Goal: Task Accomplishment & Management: Use online tool/utility

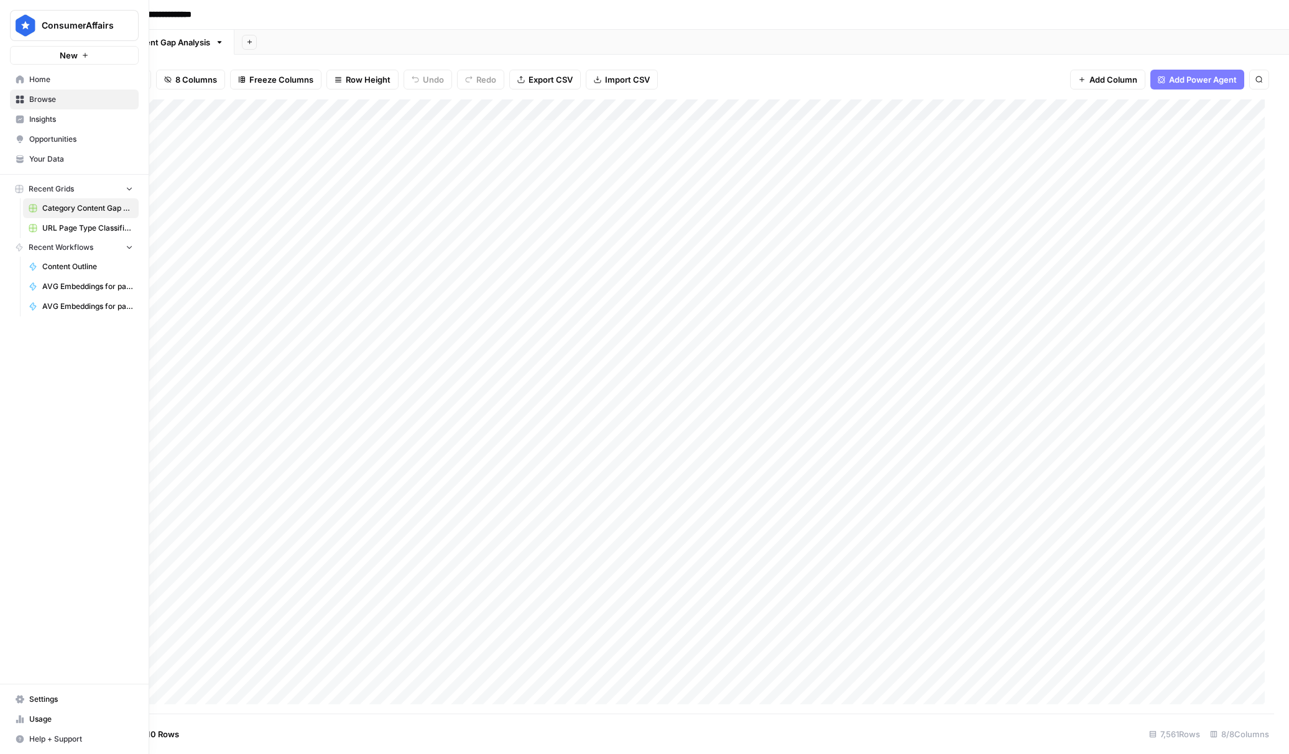
click at [45, 79] on span "Home" at bounding box center [81, 79] width 104 height 11
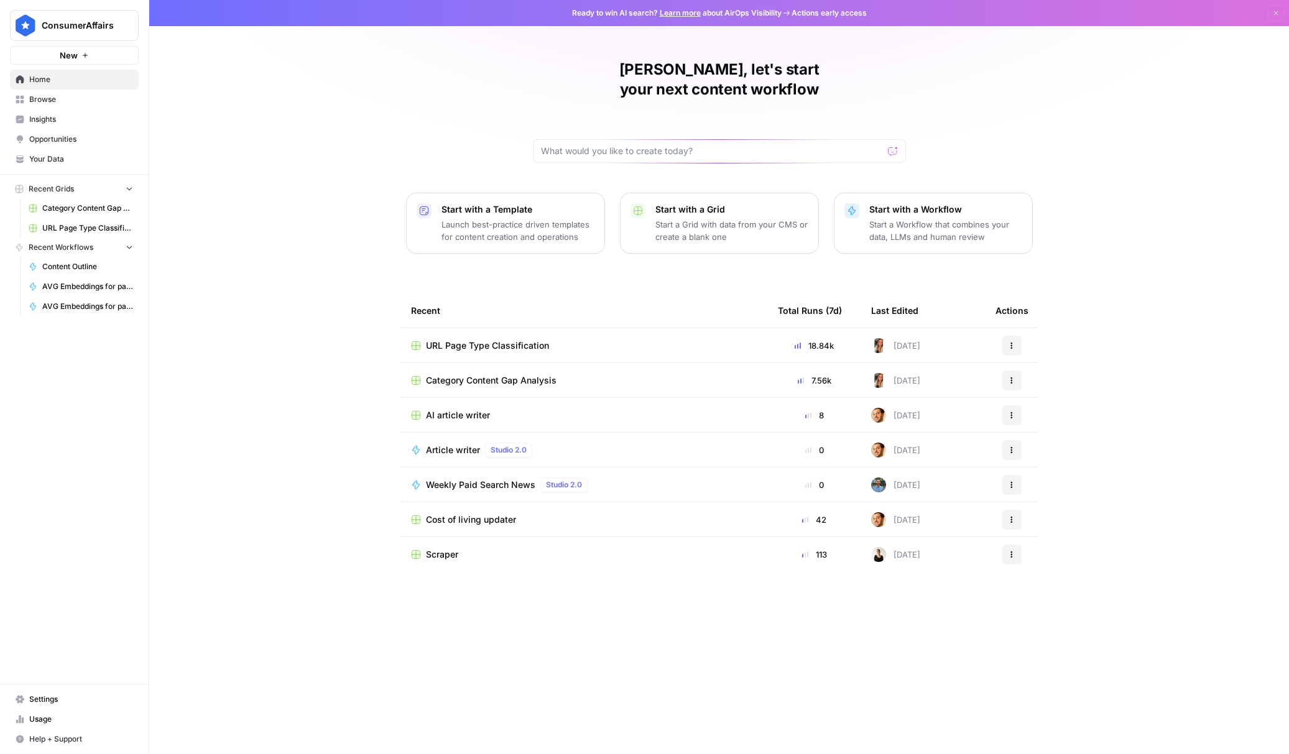
click at [75, 104] on span "Browse" at bounding box center [81, 99] width 104 height 11
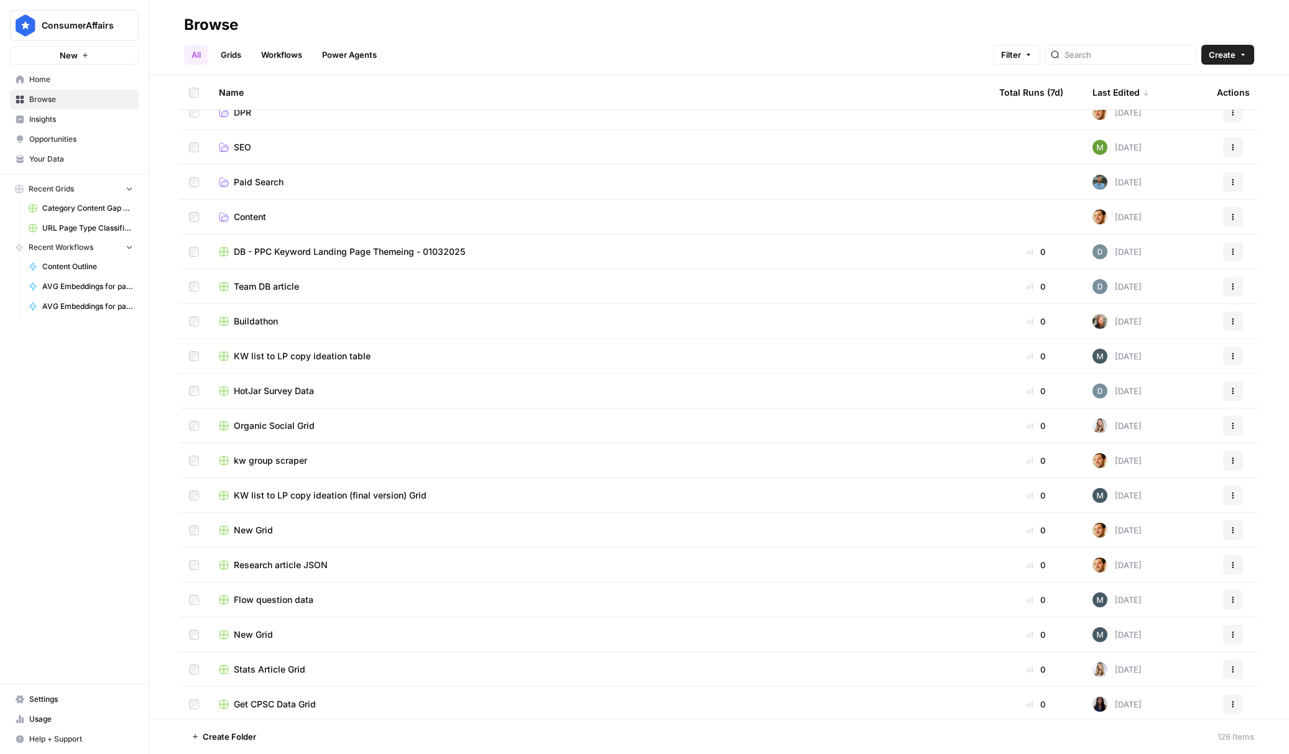
scroll to position [565, 0]
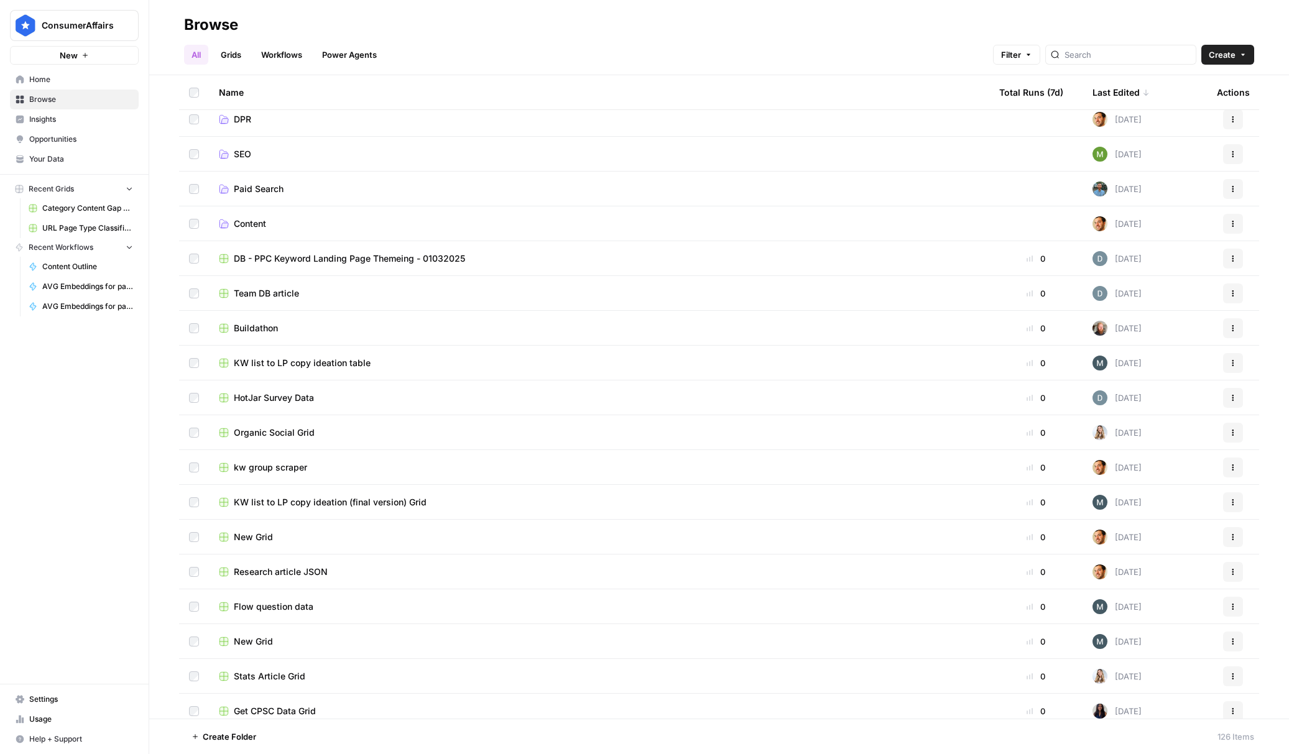
click at [239, 151] on span "SEO" at bounding box center [242, 154] width 17 height 12
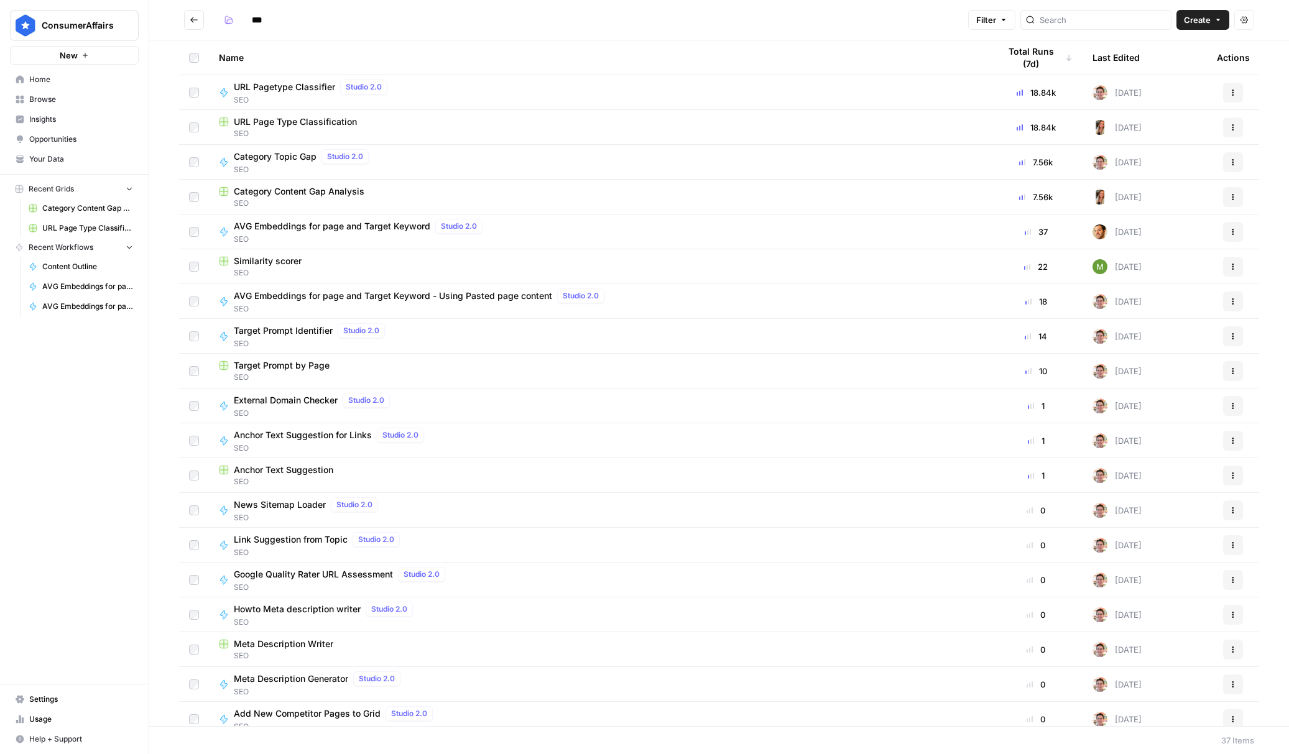
click at [88, 159] on span "Your Data" at bounding box center [81, 159] width 104 height 11
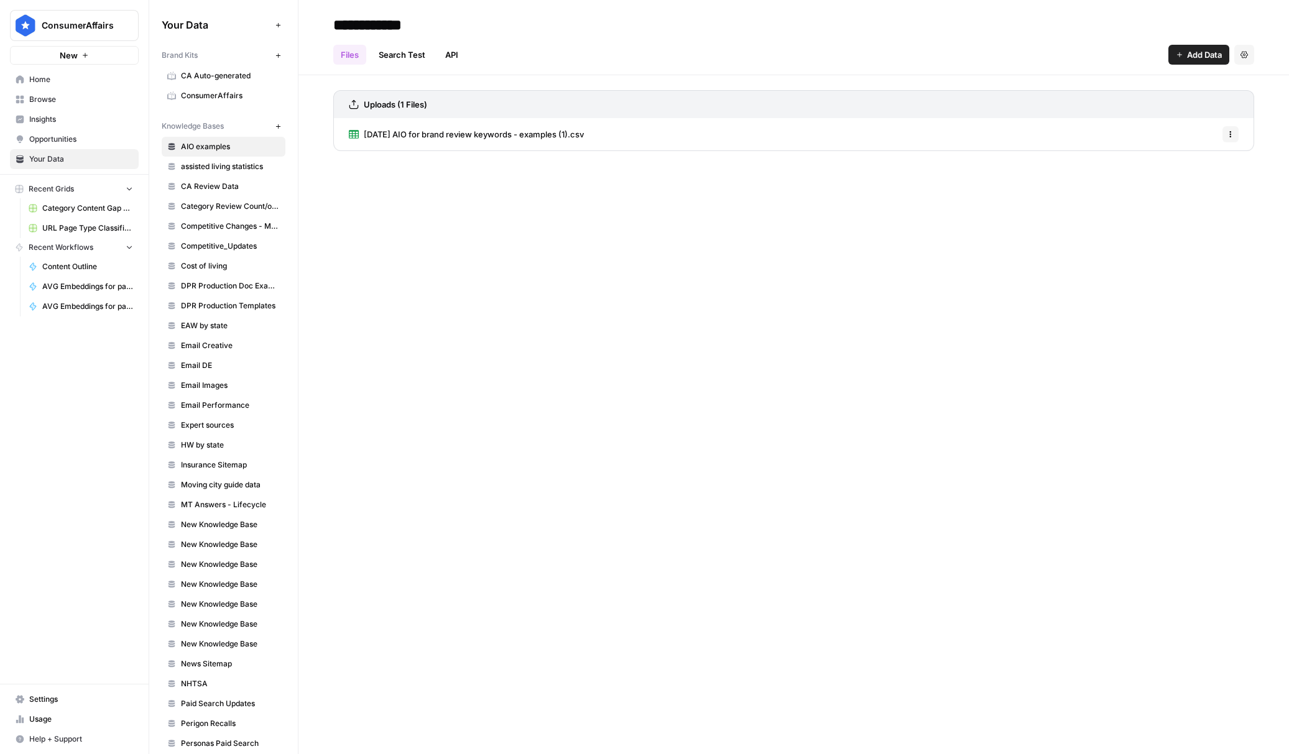
click at [70, 98] on span "Browse" at bounding box center [81, 99] width 104 height 11
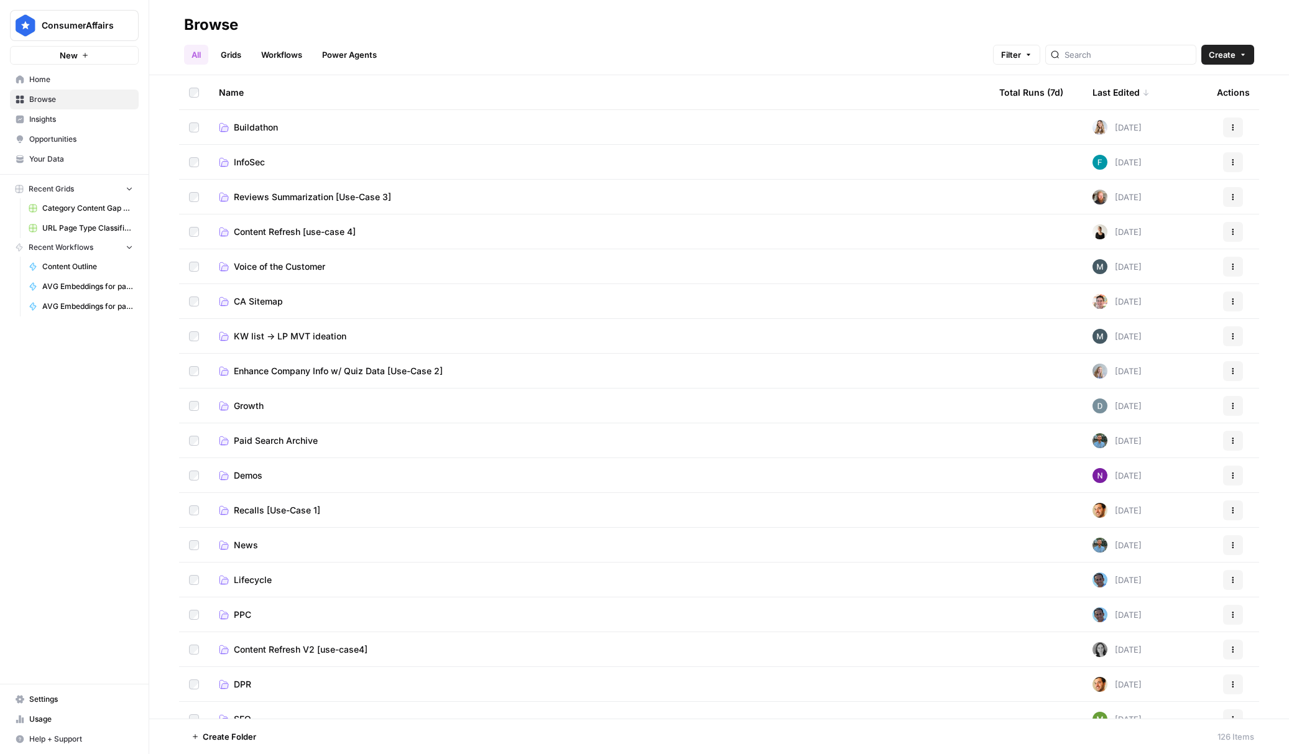
click at [279, 60] on link "Workflows" at bounding box center [282, 55] width 56 height 20
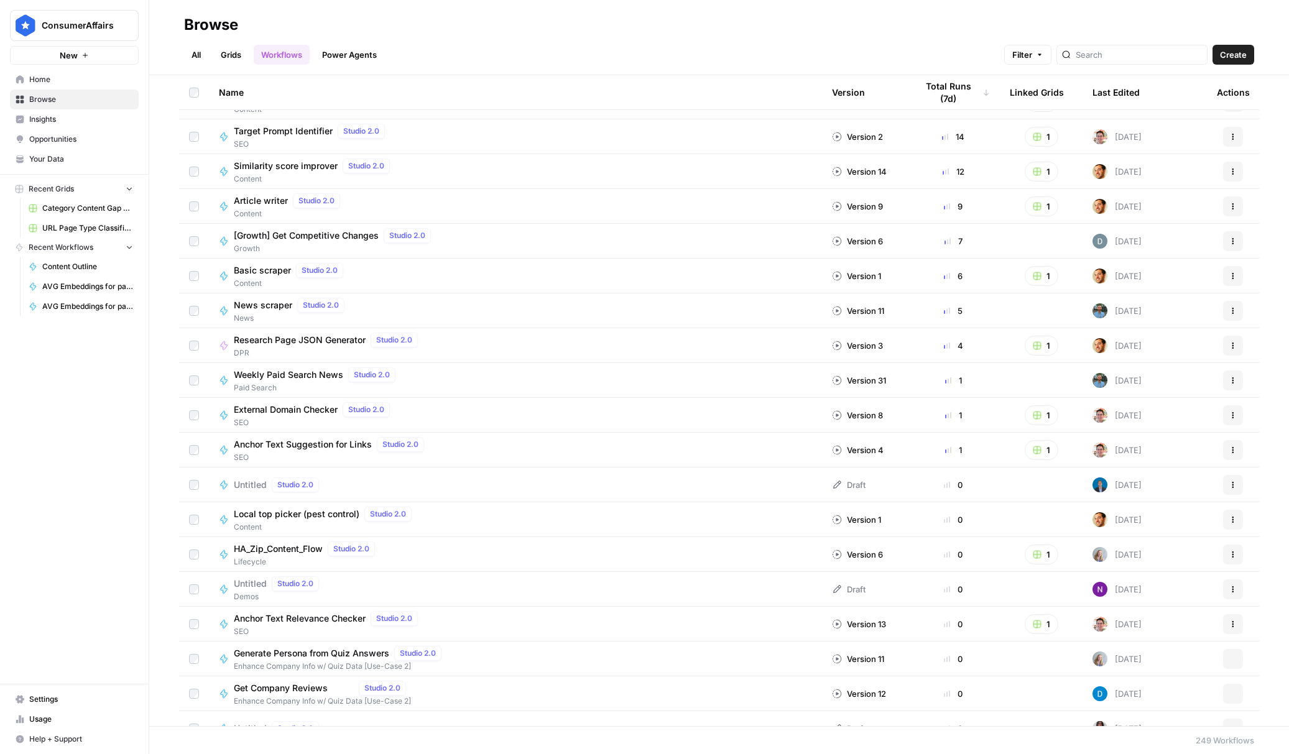
scroll to position [509, 0]
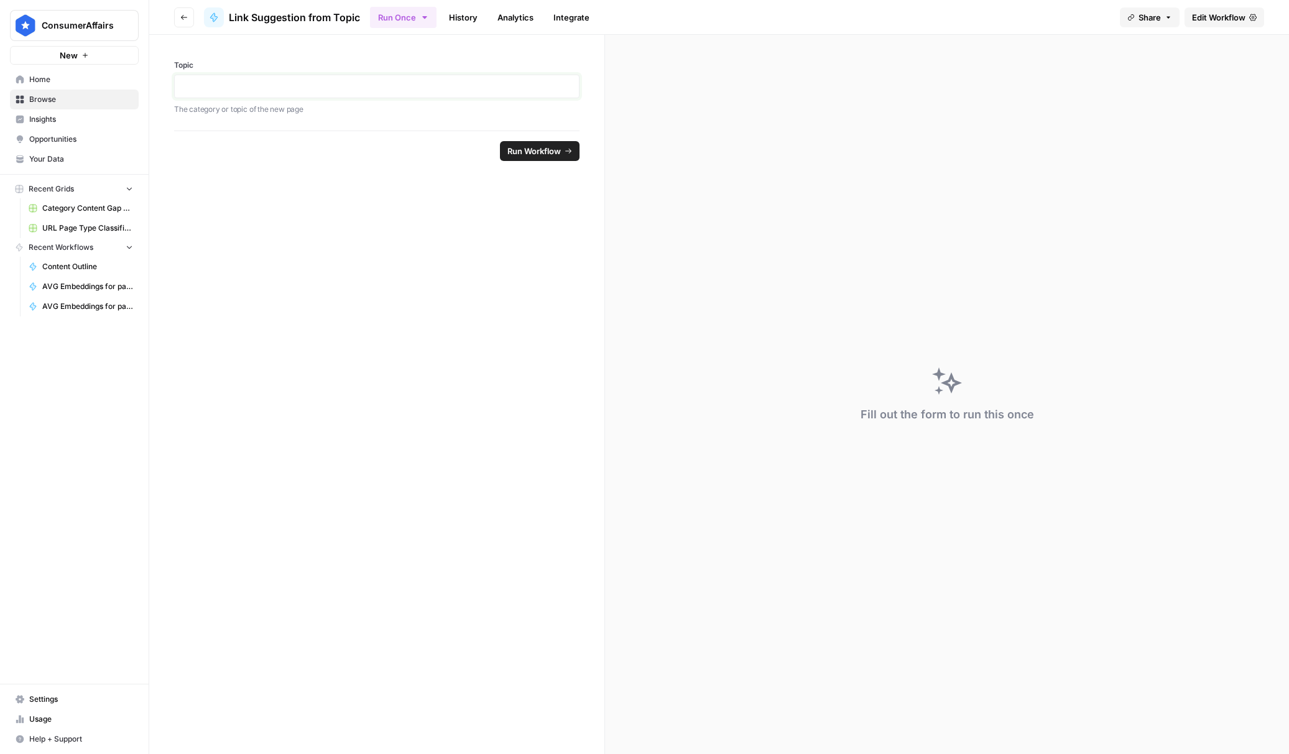
click at [410, 87] on p at bounding box center [376, 86] width 389 height 12
click at [556, 152] on span "Run Workflow" at bounding box center [533, 151] width 53 height 12
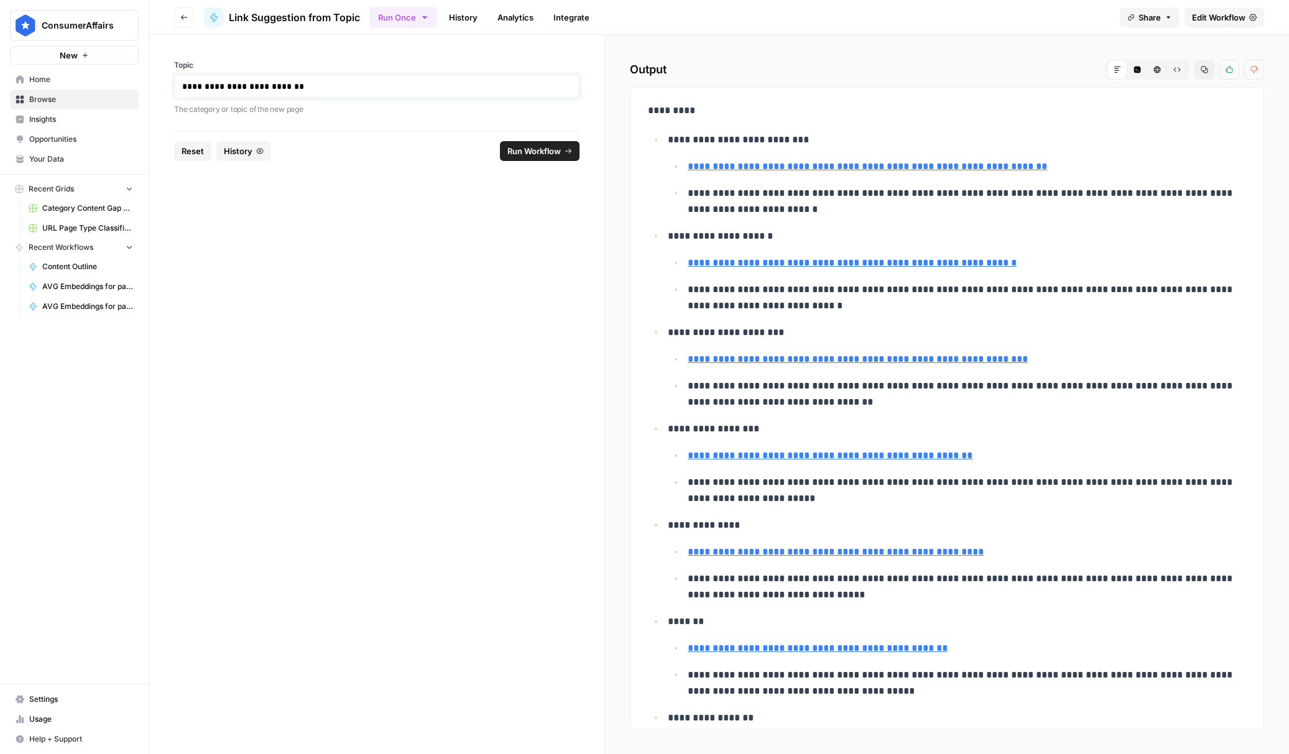
click at [305, 83] on p "**********" at bounding box center [376, 86] width 389 height 12
